Goal: Task Accomplishment & Management: Use online tool/utility

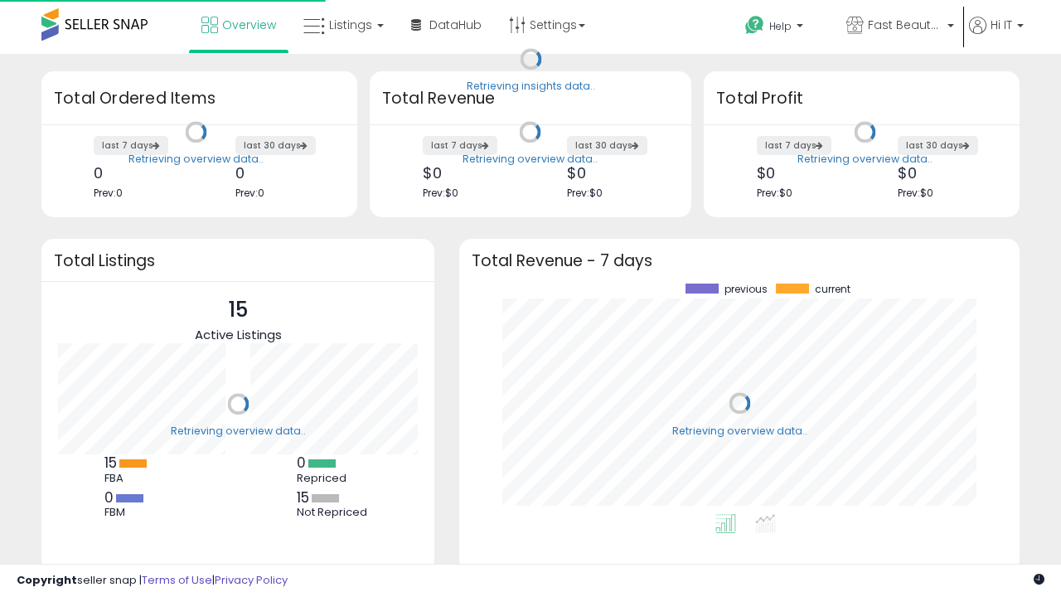
scroll to position [230, 527]
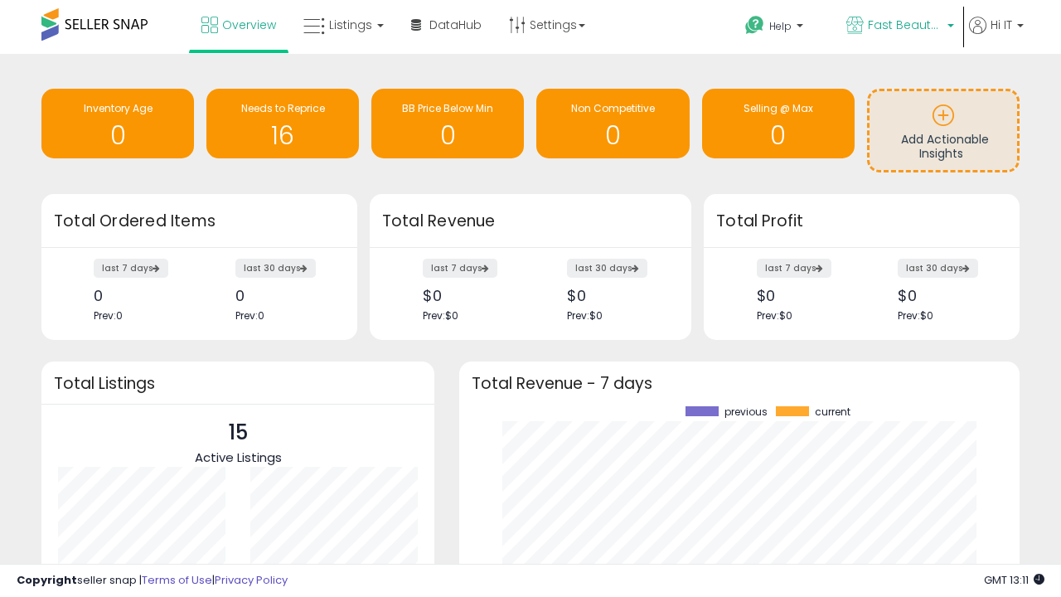
click at [898, 27] on span "Fast Beauty ([GEOGRAPHIC_DATA])" at bounding box center [905, 25] width 75 height 17
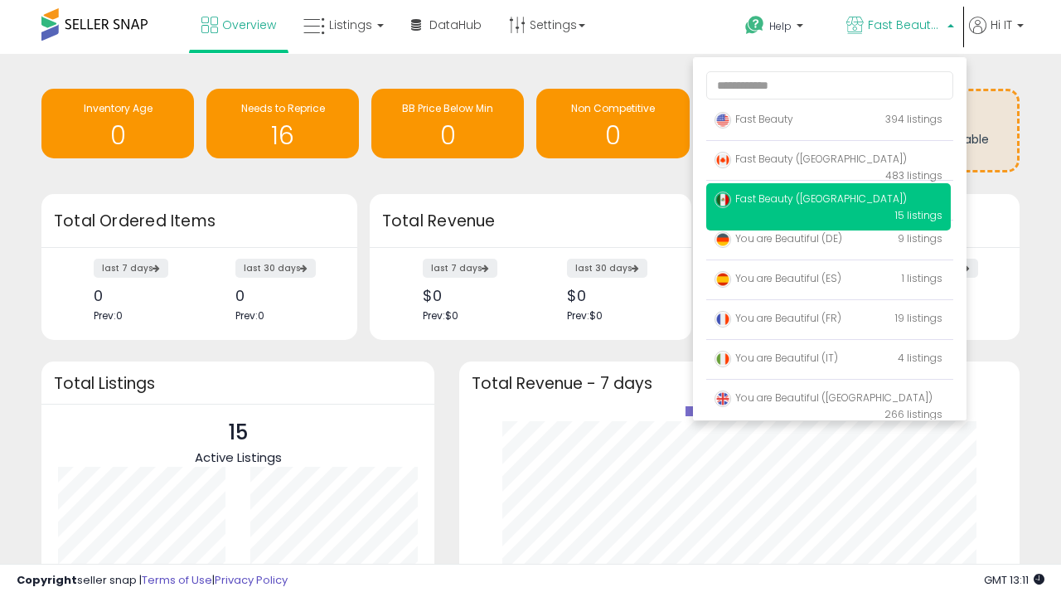
click at [828, 201] on span "Fast Beauty ([GEOGRAPHIC_DATA])" at bounding box center [810, 198] width 192 height 14
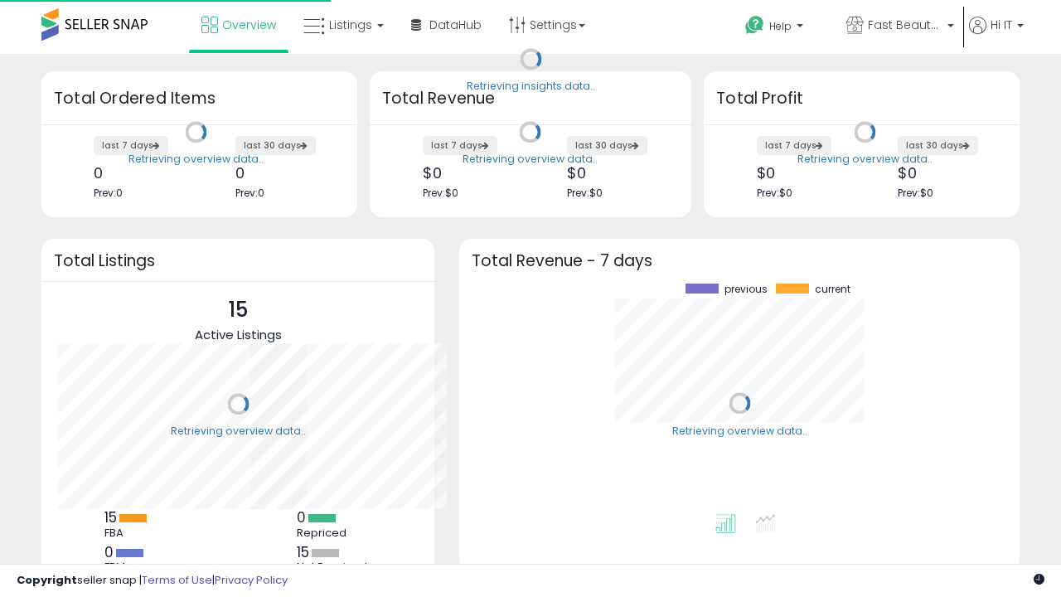
scroll to position [230, 527]
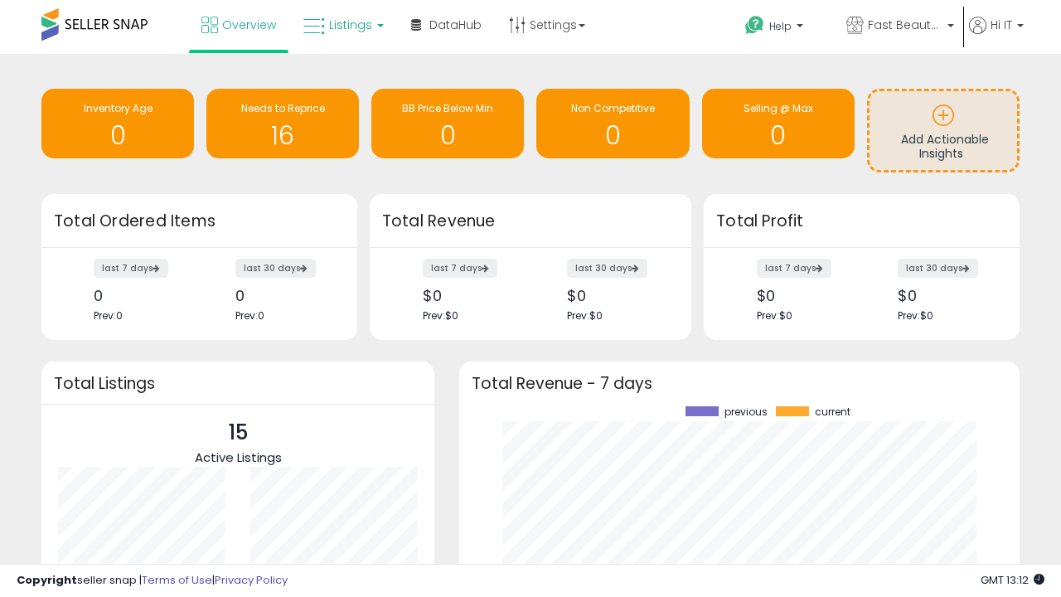
click at [341, 25] on span "Listings" at bounding box center [350, 25] width 43 height 17
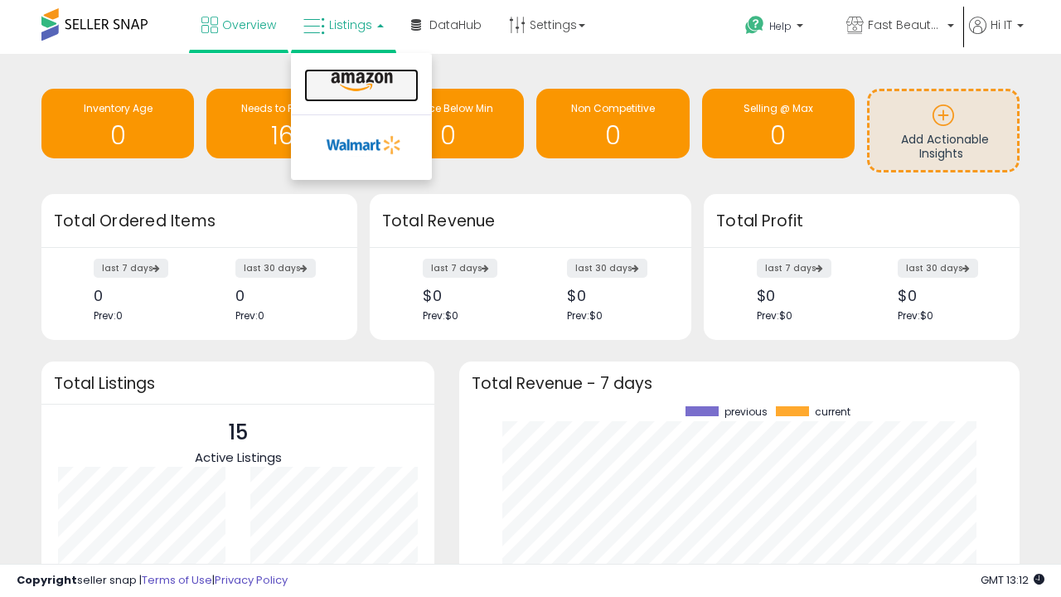
click at [360, 82] on icon at bounding box center [362, 82] width 72 height 22
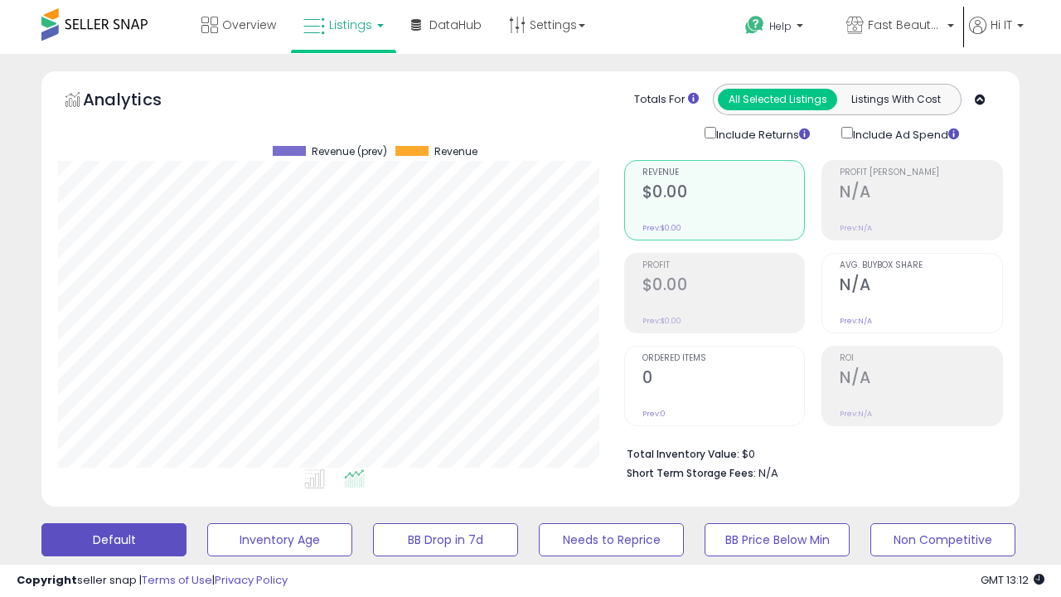
scroll to position [322, 0]
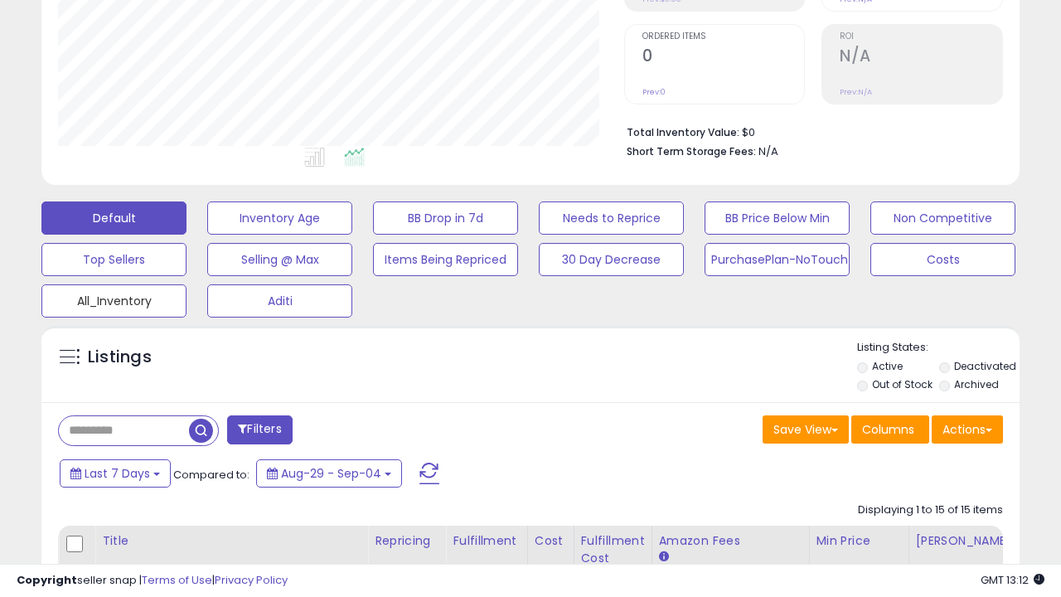
click at [114, 298] on button "All_Inventory" at bounding box center [113, 300] width 145 height 33
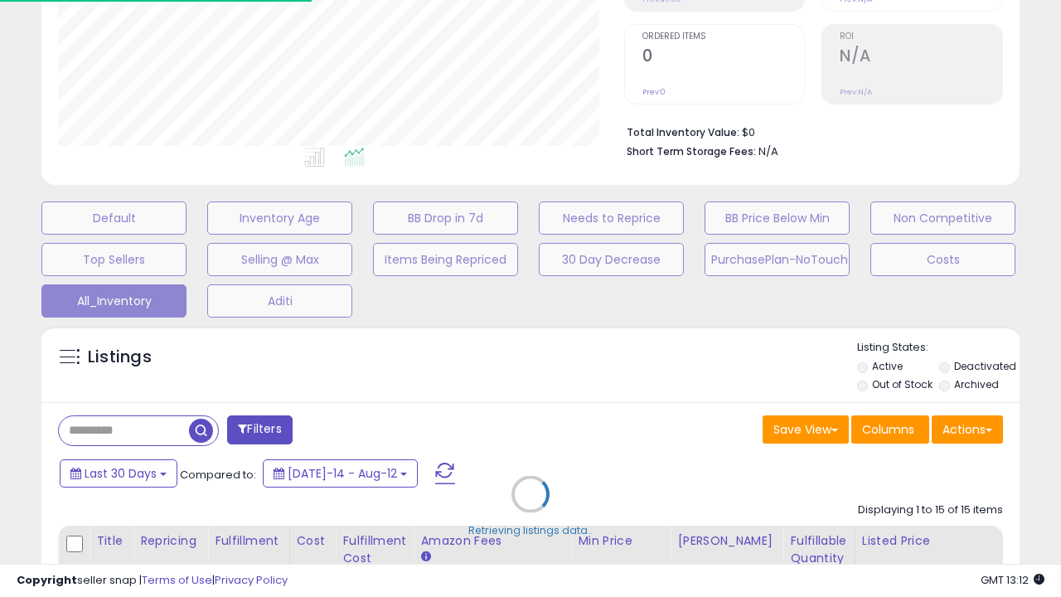
scroll to position [211, 0]
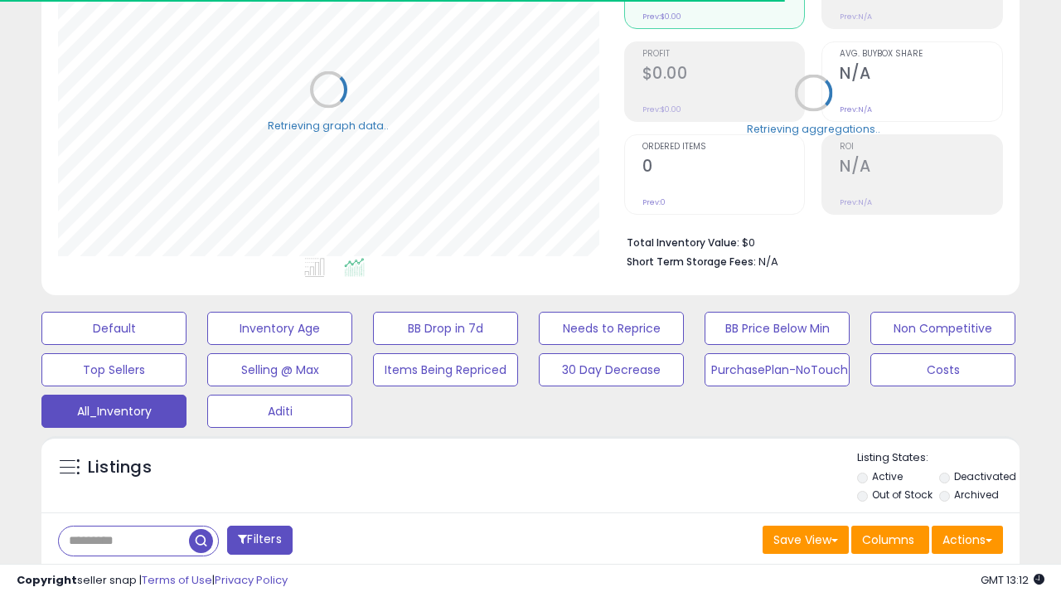
click at [118, 575] on span "Last 30 Days" at bounding box center [121, 583] width 72 height 17
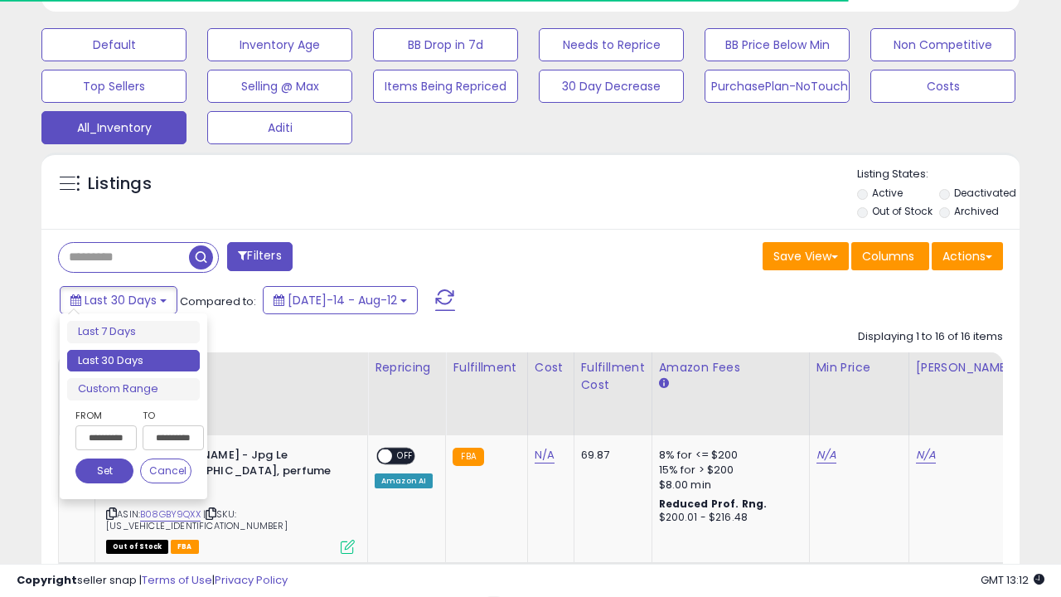
click at [133, 361] on li "Last 30 Days" at bounding box center [133, 361] width 133 height 22
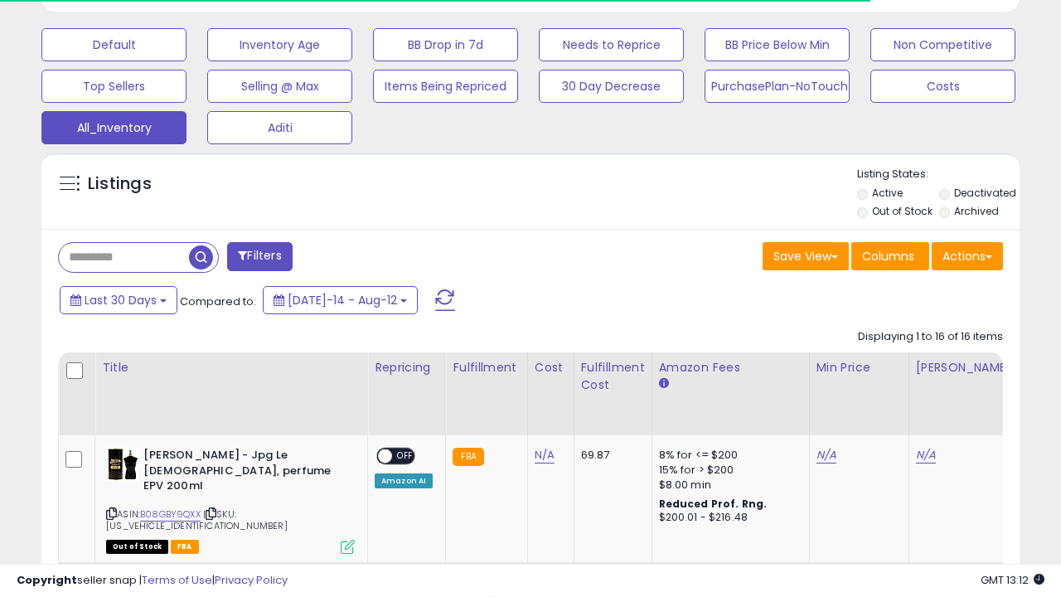
scroll to position [340, 565]
click at [967, 254] on button "Actions" at bounding box center [967, 256] width 71 height 28
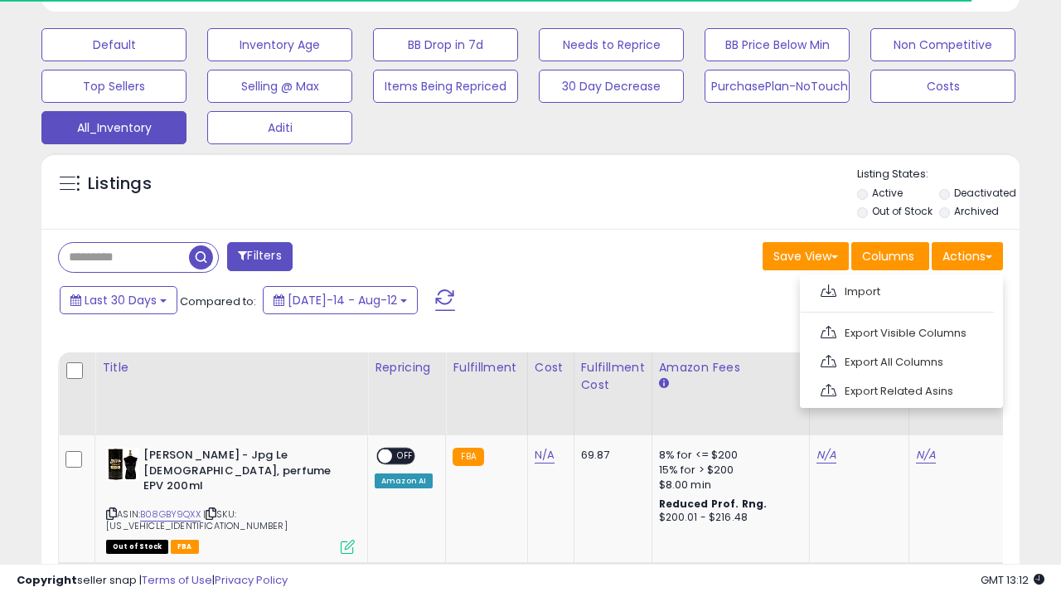
click at [899, 360] on link "Export All Columns" at bounding box center [900, 362] width 182 height 26
